Goal: Ask a question

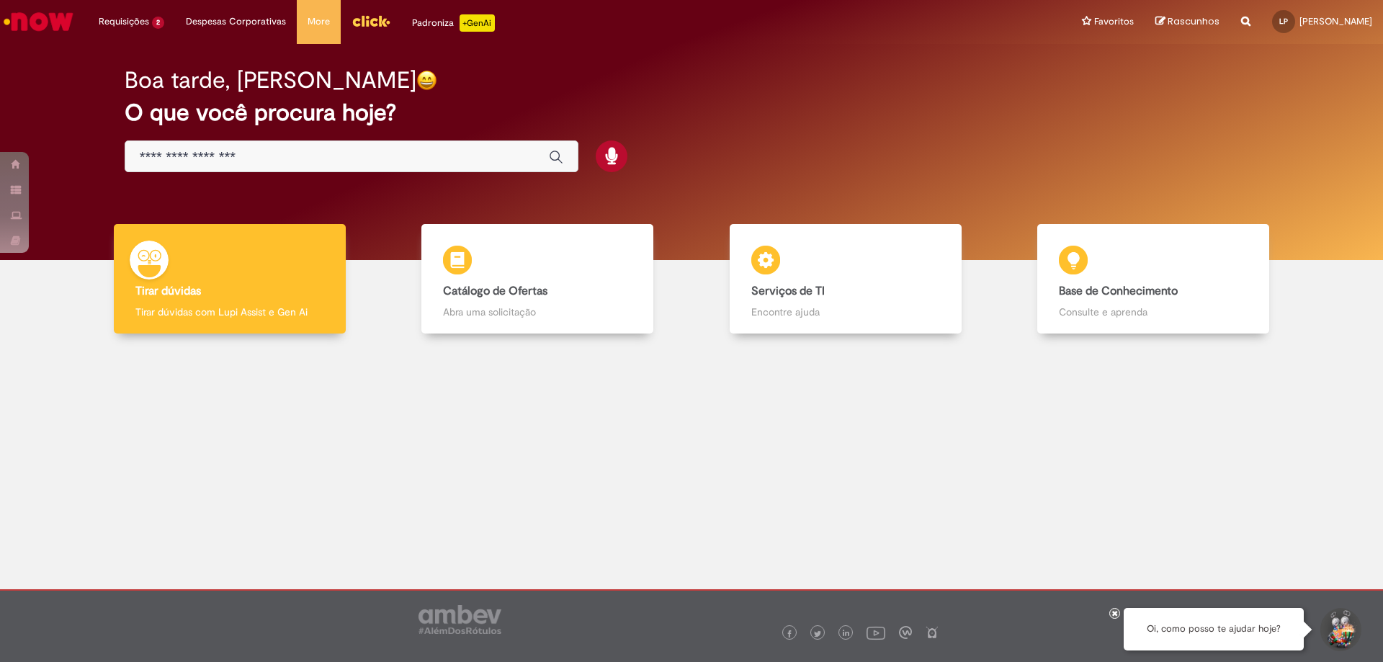
click at [1120, 613] on div at bounding box center [691, 615] width 1106 height 51
click at [1116, 611] on icon at bounding box center [1115, 612] width 6 height 7
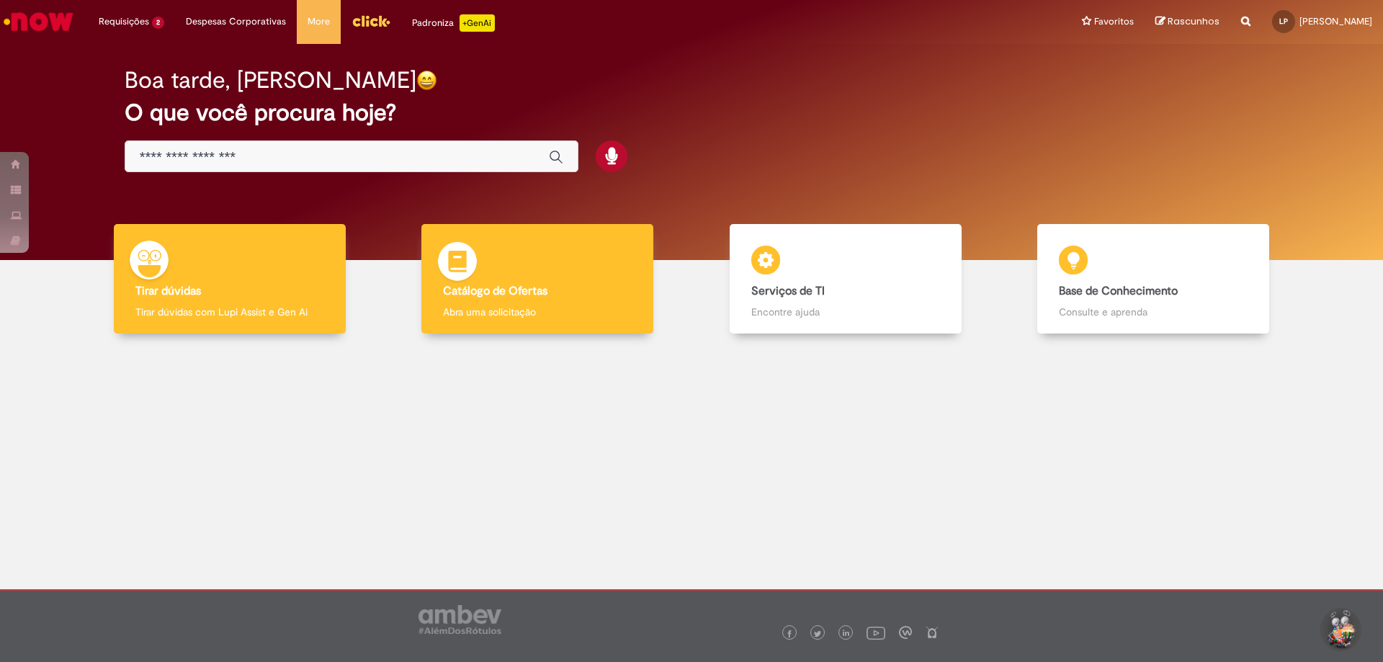
click at [525, 279] on div "Catálogo de Ofertas Catálogo de Ofertas Abra uma solicitação" at bounding box center [537, 279] width 232 height 110
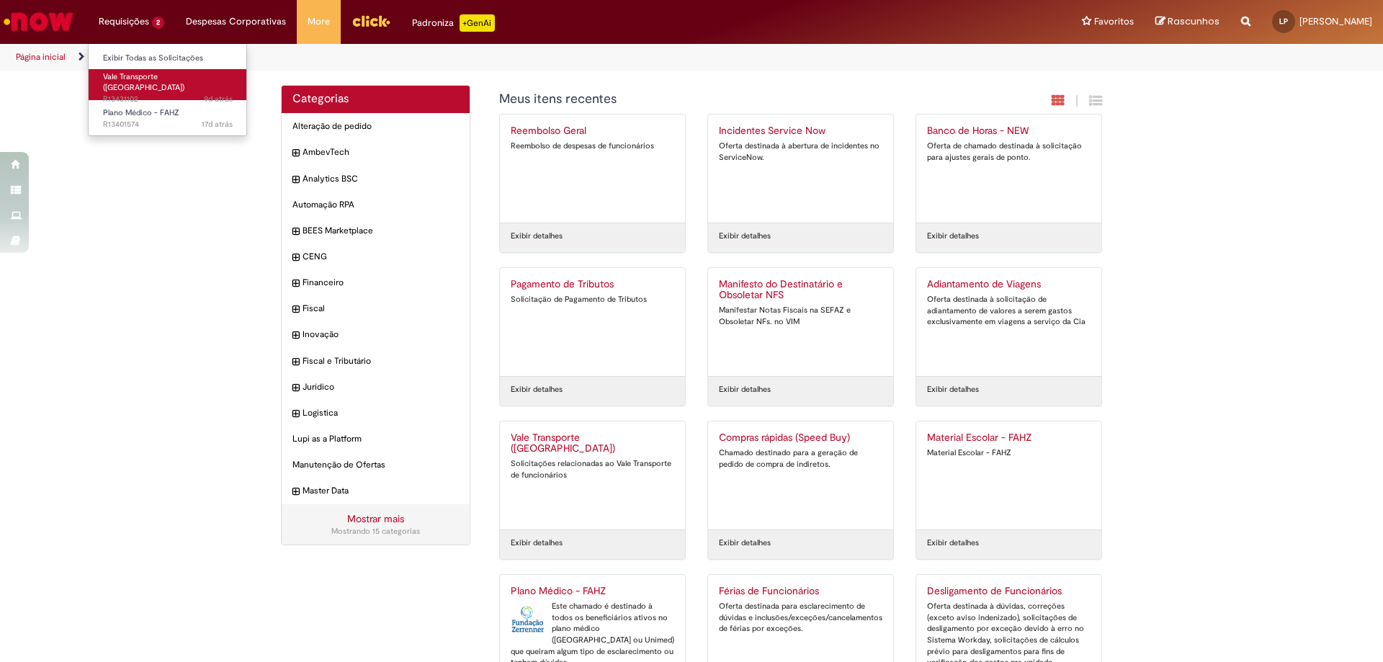
click at [143, 78] on span "Vale Transporte ([GEOGRAPHIC_DATA])" at bounding box center [143, 82] width 81 height 22
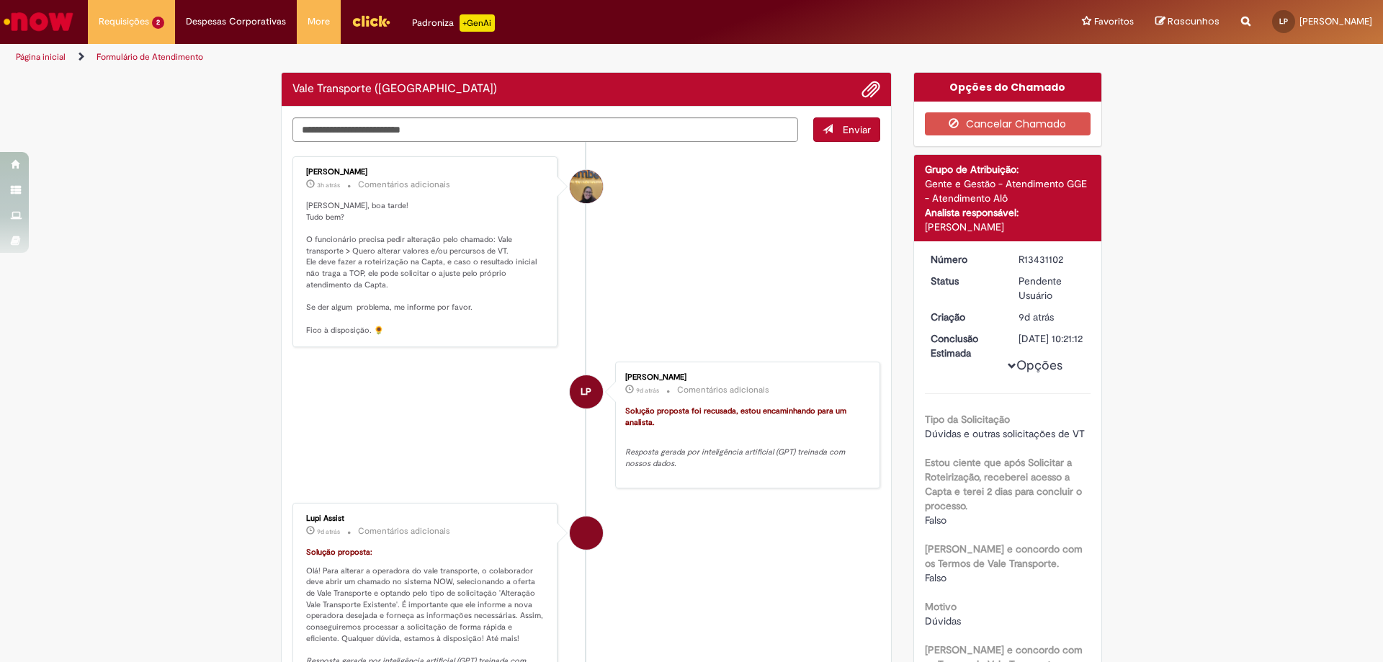
click at [58, 37] on link "Ir para a Homepage" at bounding box center [38, 21] width 77 height 43
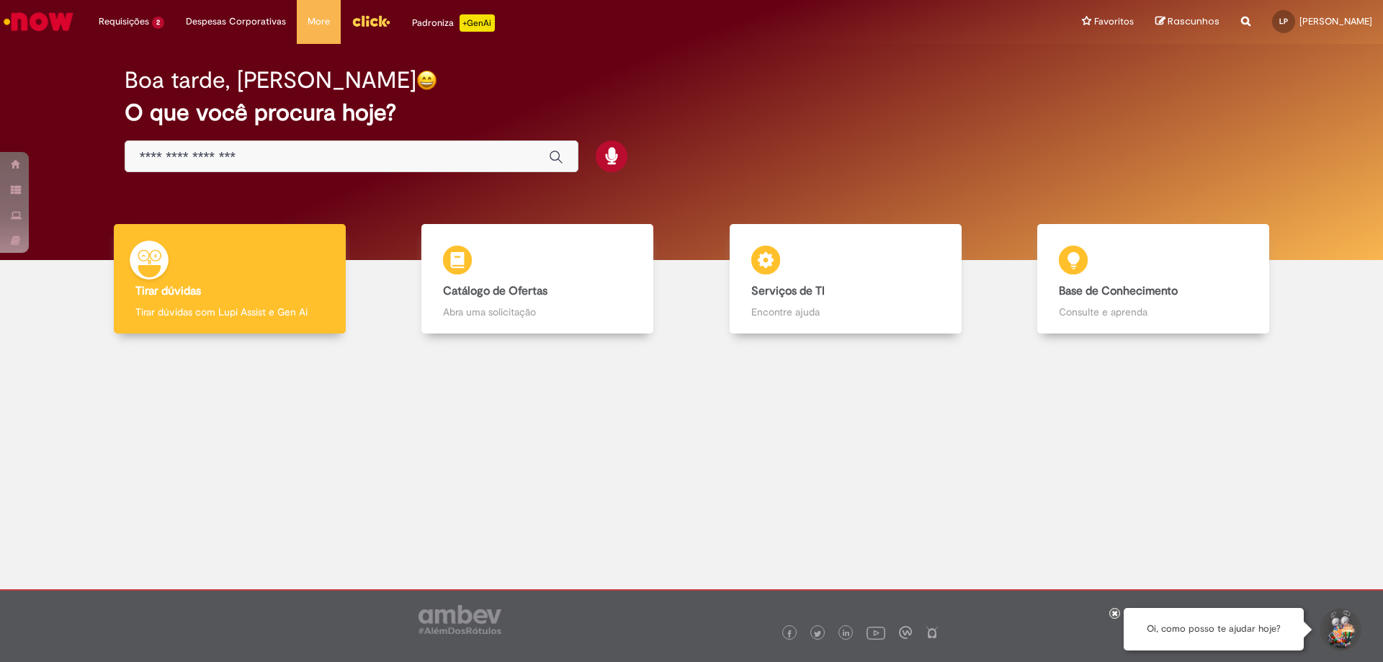
click at [1285, 627] on div "Oi, como posso te ajudar hoje?" at bounding box center [1213, 629] width 180 height 42
click at [1275, 626] on div "Oi, como posso te ajudar hoje?" at bounding box center [1213, 629] width 180 height 42
copy div "Oi, como posso te ajudar hoje?"
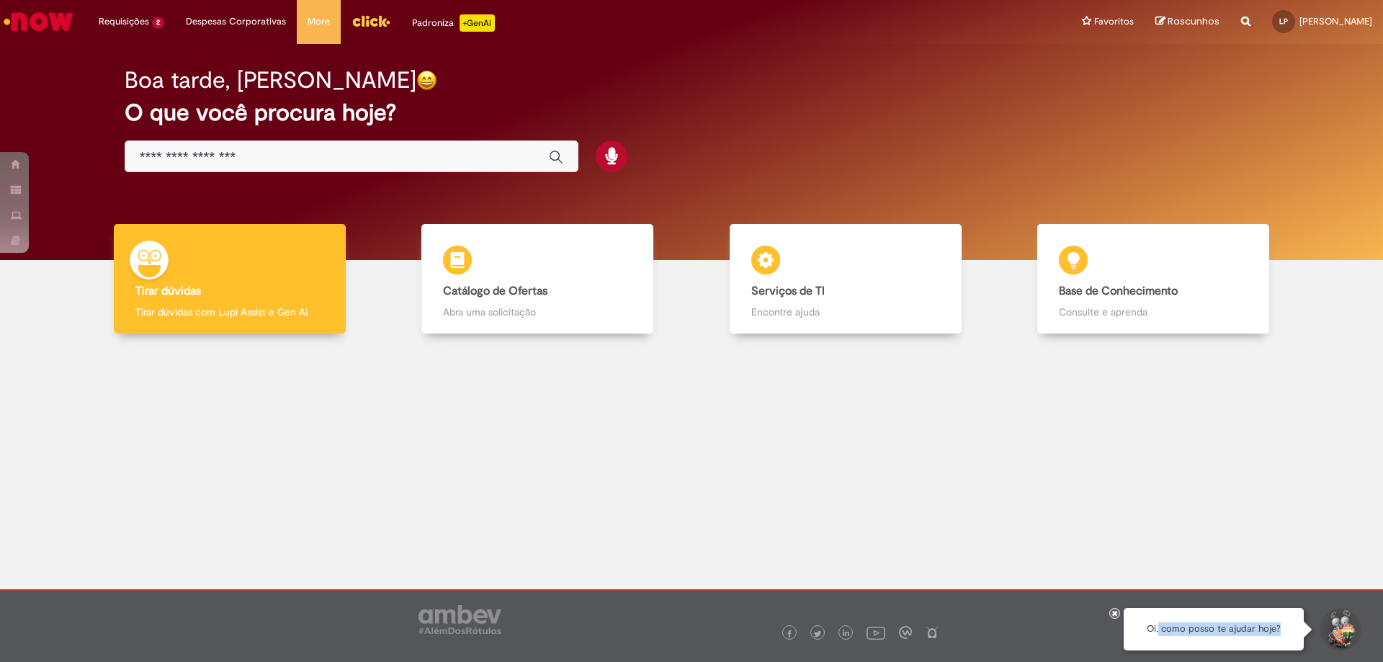
click at [1134, 616] on div "Oi, como posso te ajudar hoje?" at bounding box center [1213, 629] width 180 height 42
click at [1112, 611] on icon at bounding box center [1115, 612] width 6 height 7
click at [1345, 635] on button "Iniciar Conversa de Suporte" at bounding box center [1339, 629] width 43 height 43
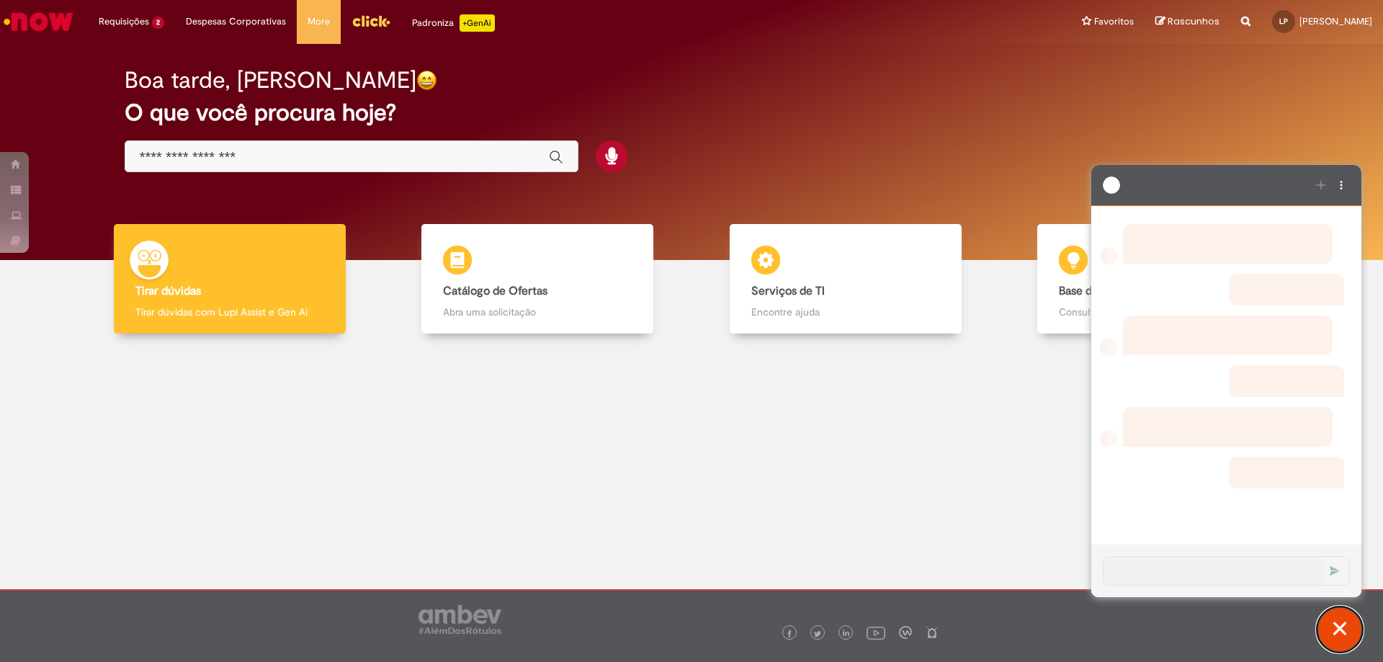
click at [1354, 634] on button "Fechar conversa de suporte" at bounding box center [1339, 629] width 43 height 43
